Goal: Information Seeking & Learning: Learn about a topic

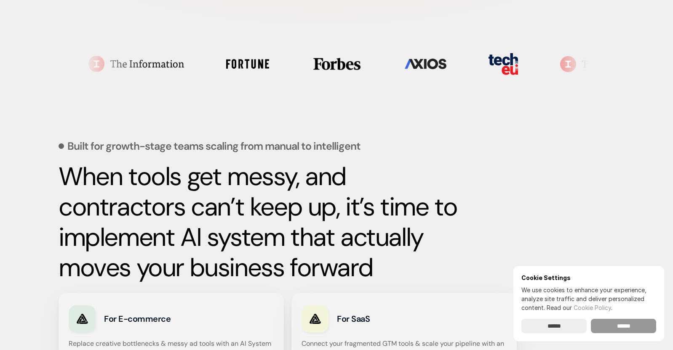
click at [616, 324] on input "******" at bounding box center [623, 326] width 65 height 14
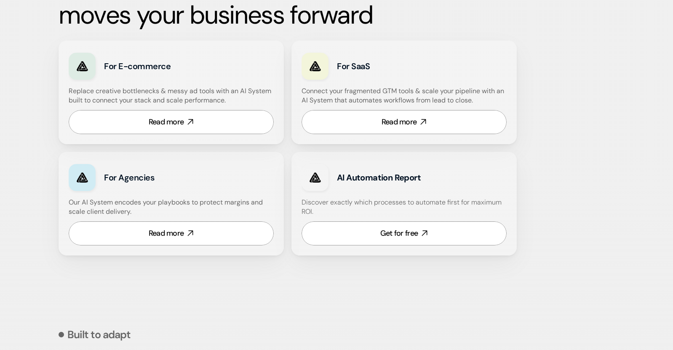
scroll to position [506, 0]
click at [236, 202] on h4 "Our AI System encodes your playbooks to protect margins and scale client delive…" at bounding box center [171, 206] width 205 height 19
click at [415, 230] on div "Get for free" at bounding box center [398, 233] width 37 height 11
click at [401, 128] on link "Read more" at bounding box center [404, 122] width 205 height 24
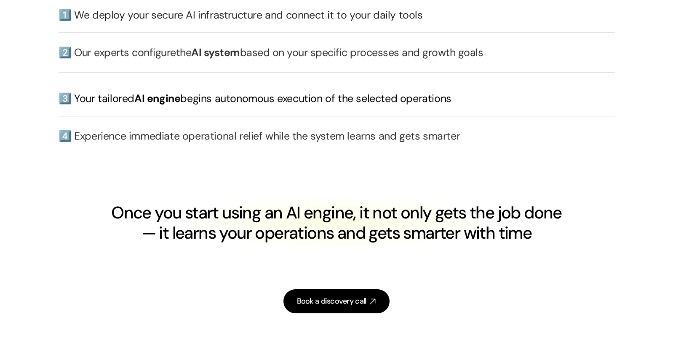
scroll to position [1980, 0]
